Goal: Register for event/course

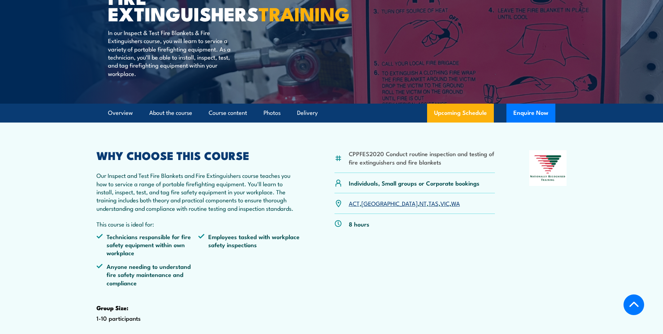
scroll to position [140, 0]
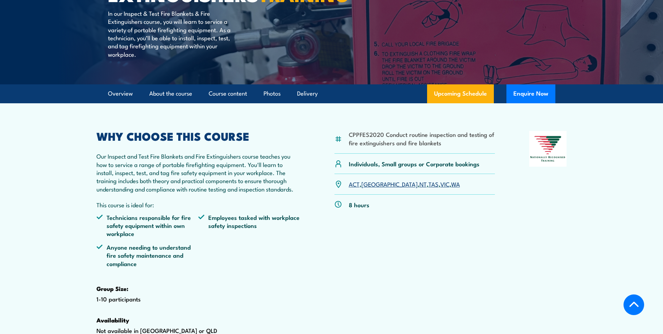
click at [369, 188] on link "[GEOGRAPHIC_DATA]" at bounding box center [390, 183] width 56 height 8
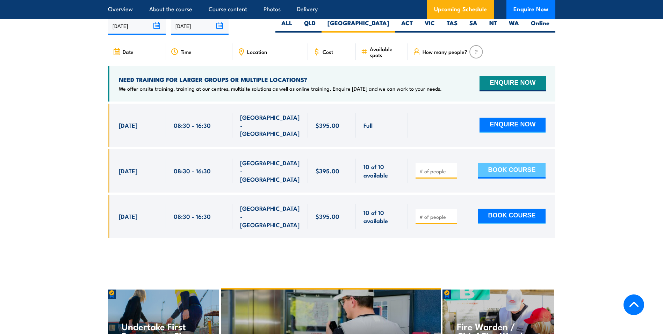
click at [505, 172] on button "BOOK COURSE" at bounding box center [512, 170] width 68 height 15
click at [452, 170] on input "1" at bounding box center [437, 171] width 35 height 7
click at [452, 170] on input "2" at bounding box center [437, 171] width 35 height 7
type input "1"
click at [451, 173] on input "1" at bounding box center [437, 171] width 35 height 7
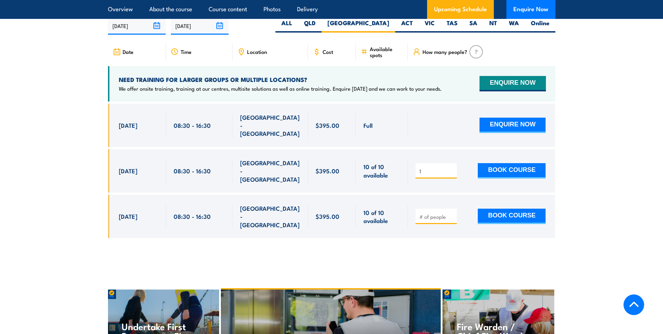
click at [451, 172] on input "1" at bounding box center [437, 171] width 35 height 7
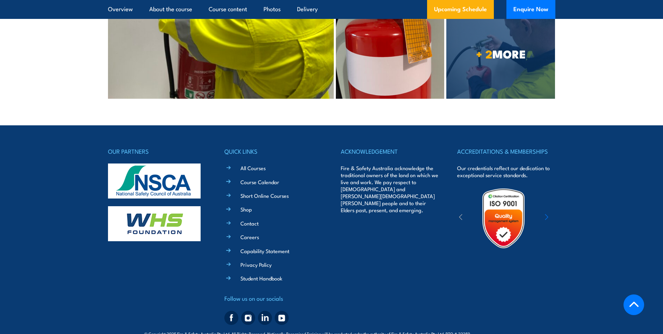
scroll to position [1953, 0]
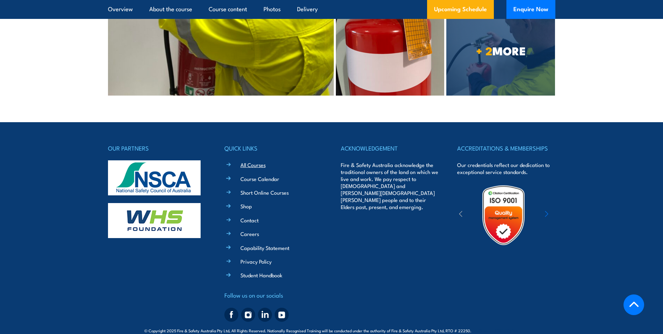
click at [258, 161] on link "All Courses" at bounding box center [253, 164] width 25 height 7
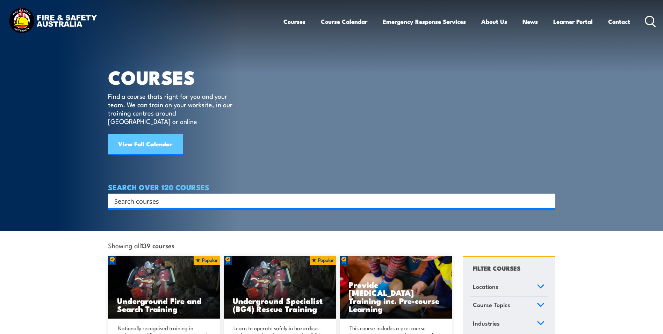
click at [140, 139] on link "View Full Calendar" at bounding box center [145, 144] width 75 height 21
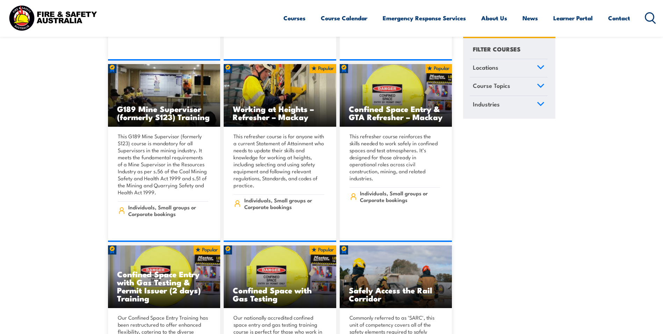
scroll to position [629, 0]
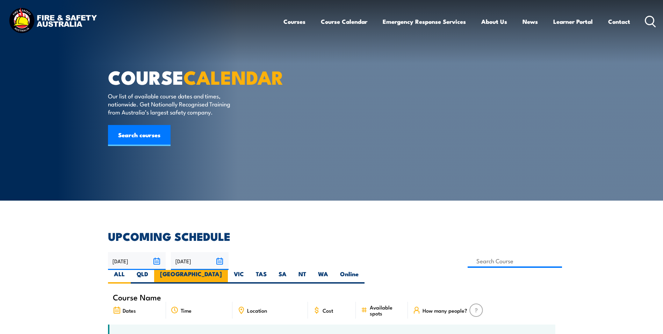
click at [228, 270] on label "[GEOGRAPHIC_DATA]" at bounding box center [191, 277] width 74 height 14
click at [227, 270] on input "[GEOGRAPHIC_DATA]" at bounding box center [224, 272] width 5 height 5
radio input "true"
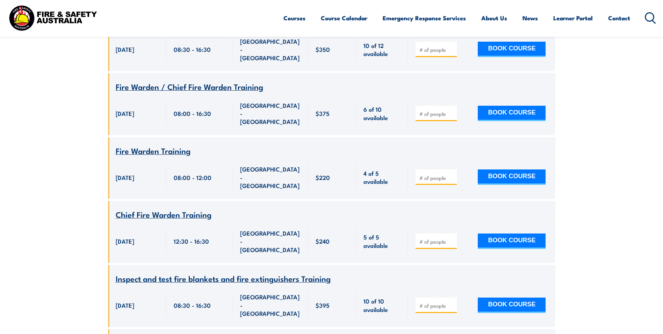
scroll to position [1804, 0]
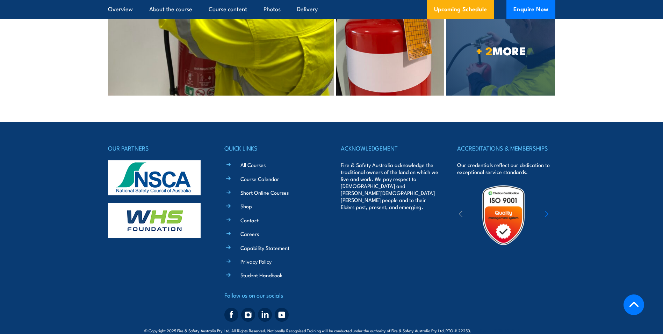
click at [283, 176] on ul "All Courses Course Calendar Short Online Courses Shop Contact Careers Capabilit…" at bounding box center [279, 219] width 88 height 119
click at [273, 188] on link "Short Online Courses" at bounding box center [265, 191] width 48 height 7
